Goal: Navigation & Orientation: Find specific page/section

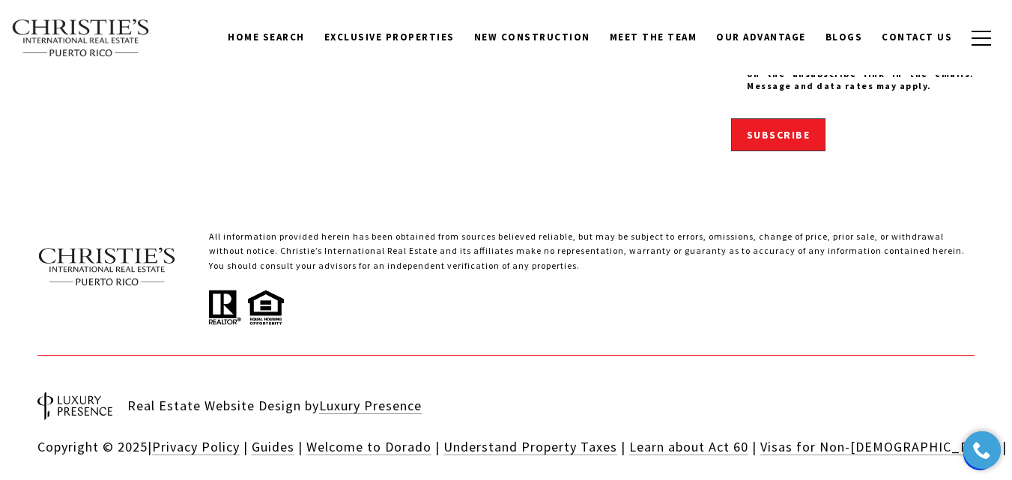
scroll to position [4885, 0]
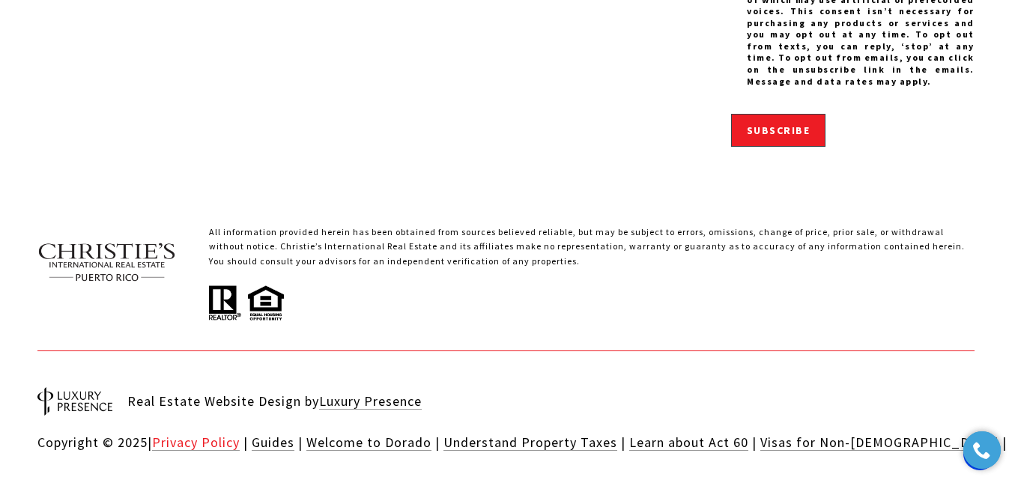
click at [196, 434] on link "Privacy Policy" at bounding box center [196, 442] width 88 height 17
